Goal: Register for event/course

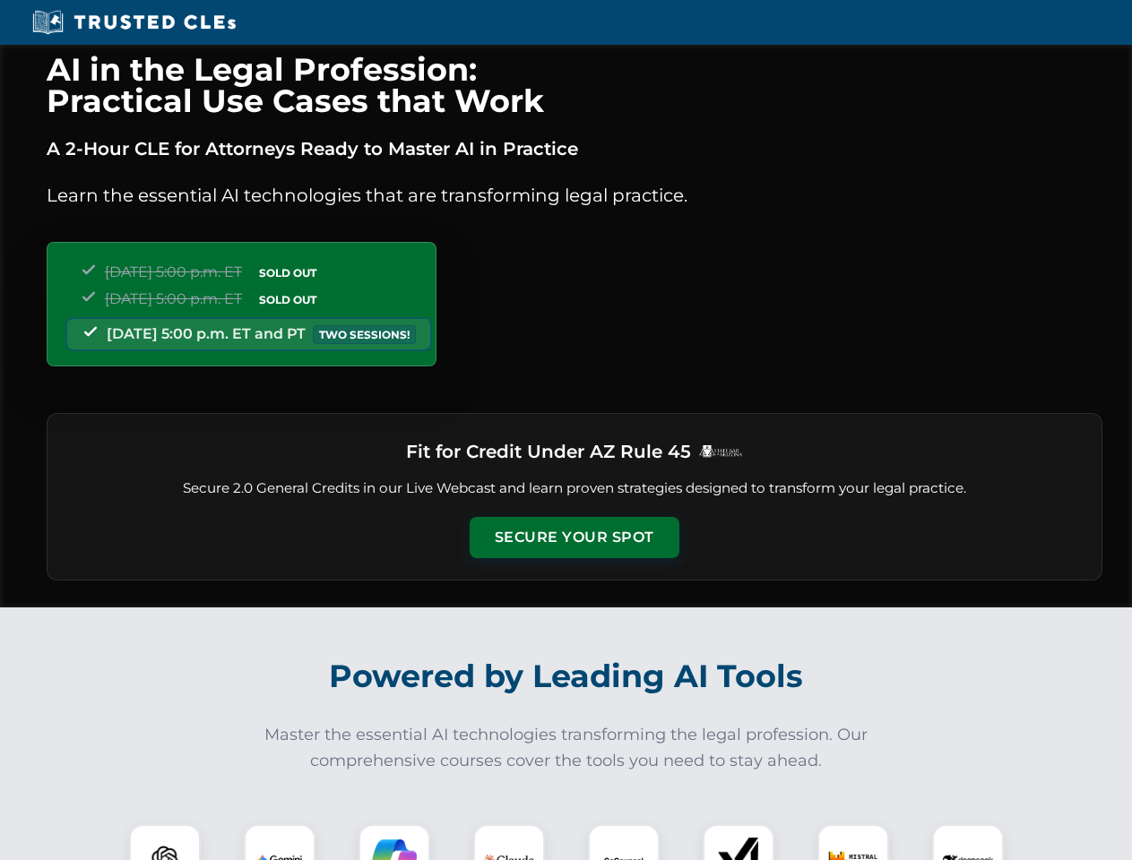
click at [573, 538] on button "Secure Your Spot" at bounding box center [575, 537] width 210 height 41
click at [165, 842] on img at bounding box center [165, 860] width 52 height 52
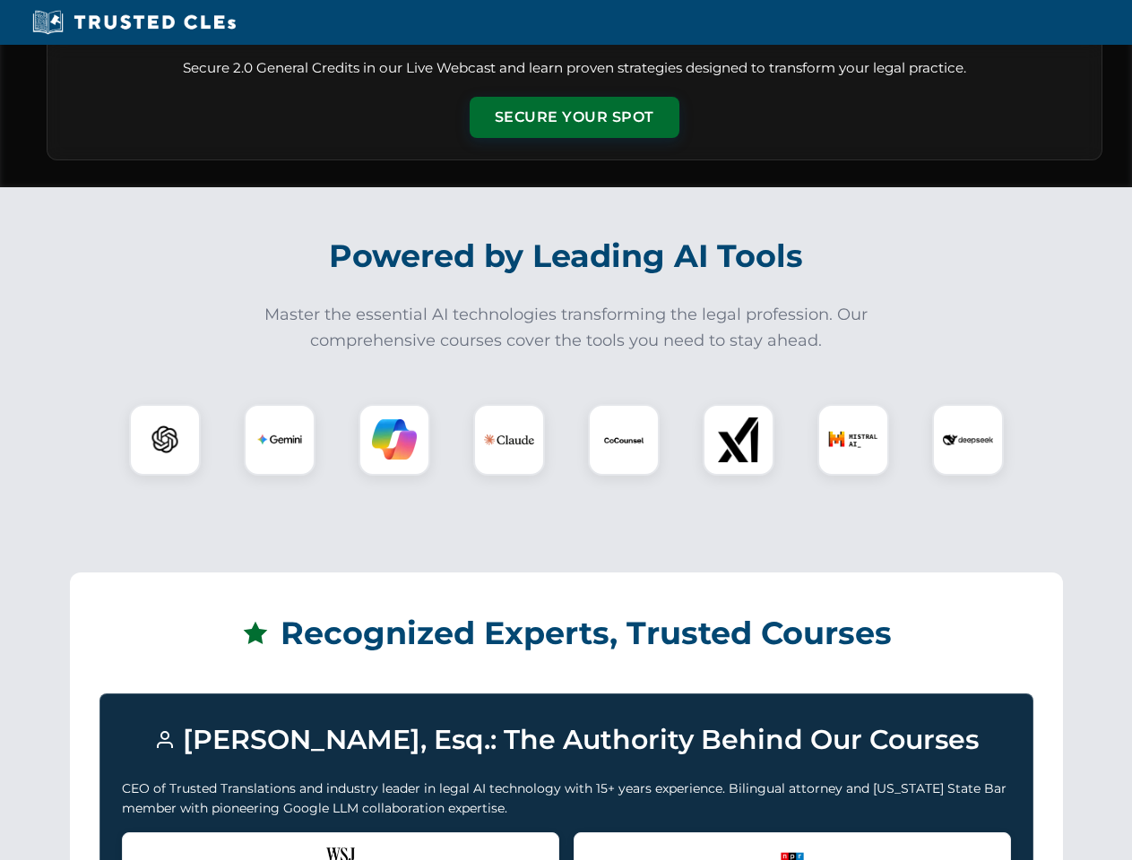
click at [280, 842] on div "Recognized by the WSJ [PERSON_NAME] was featured for his expertise in AI legal …" at bounding box center [340, 868] width 437 height 72
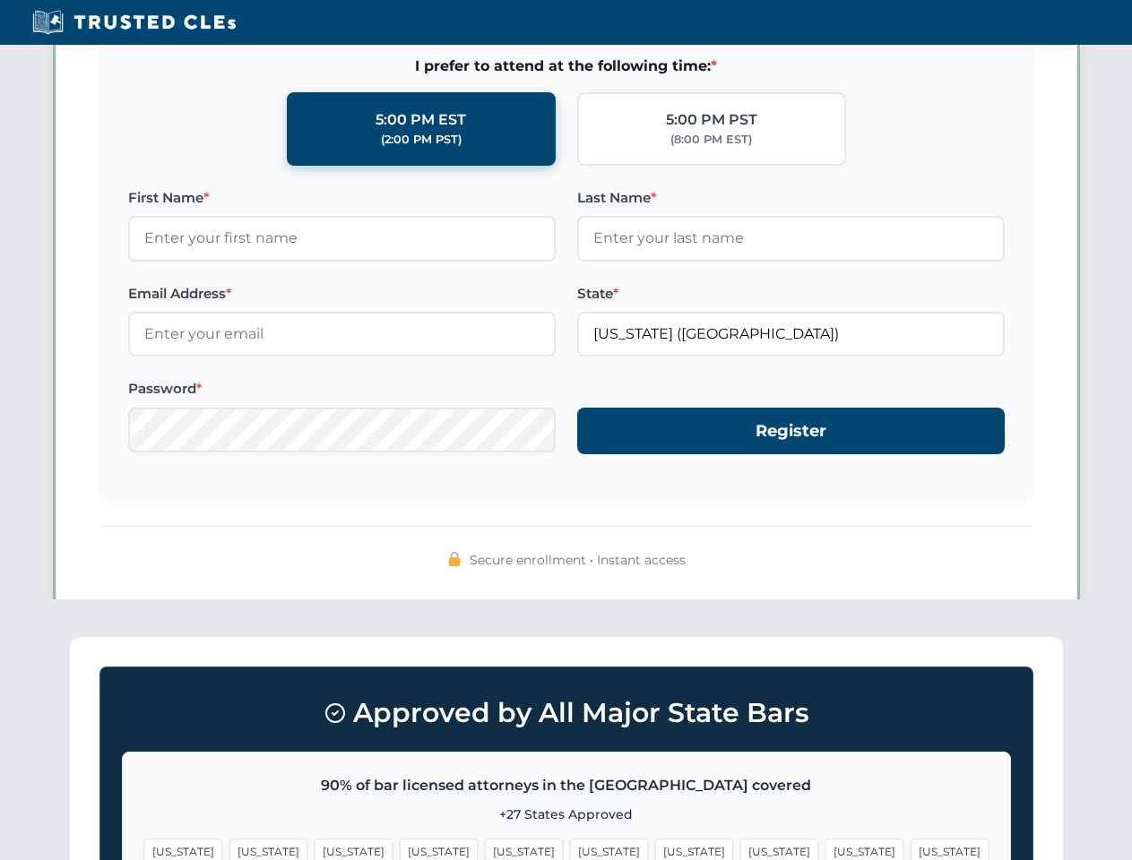
click at [655, 842] on span "[US_STATE]" at bounding box center [694, 852] width 78 height 26
click at [825, 842] on span "[US_STATE]" at bounding box center [864, 852] width 78 height 26
